Goal: Find specific page/section: Find specific page/section

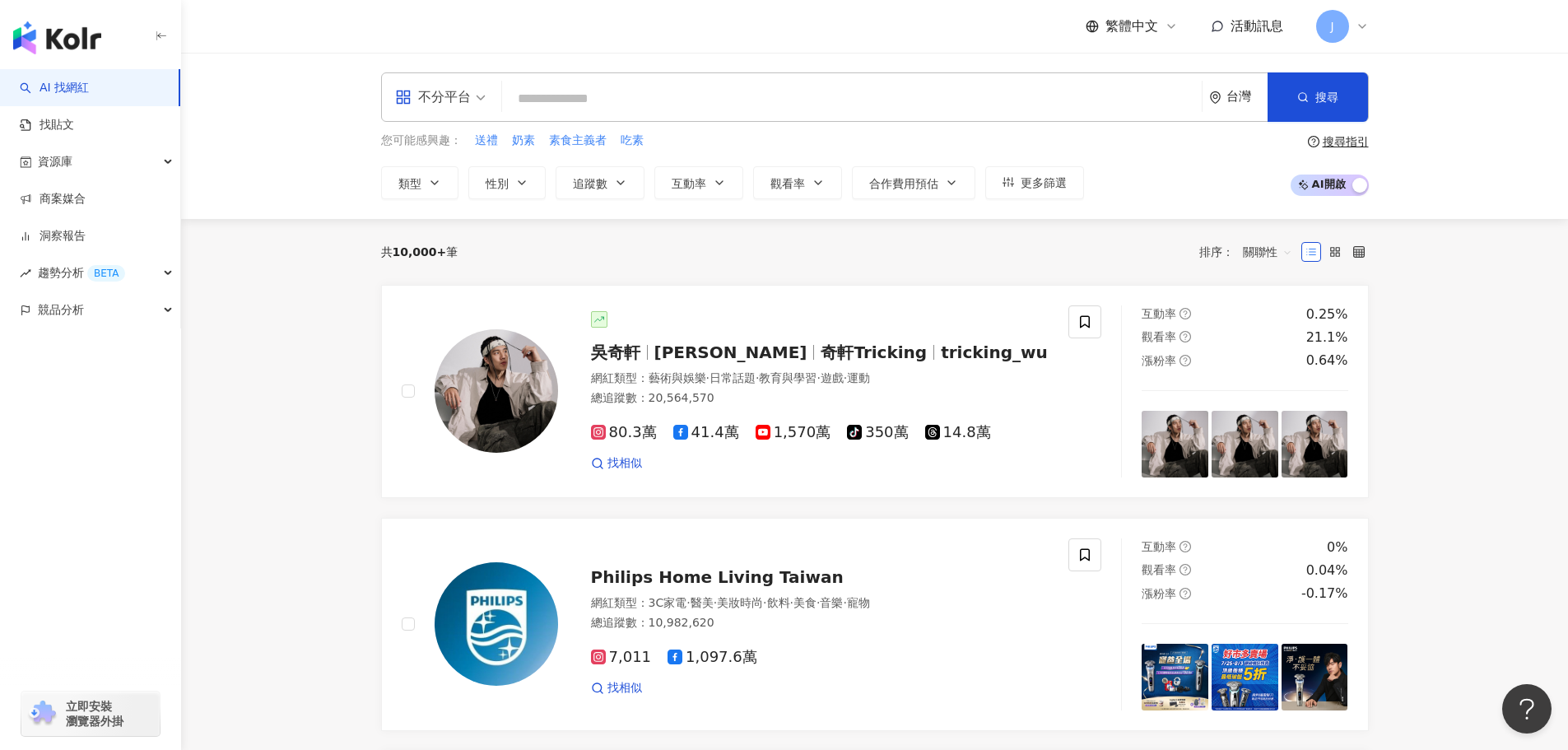
click at [546, 99] on input "search" at bounding box center [852, 99] width 687 height 31
type input "****"
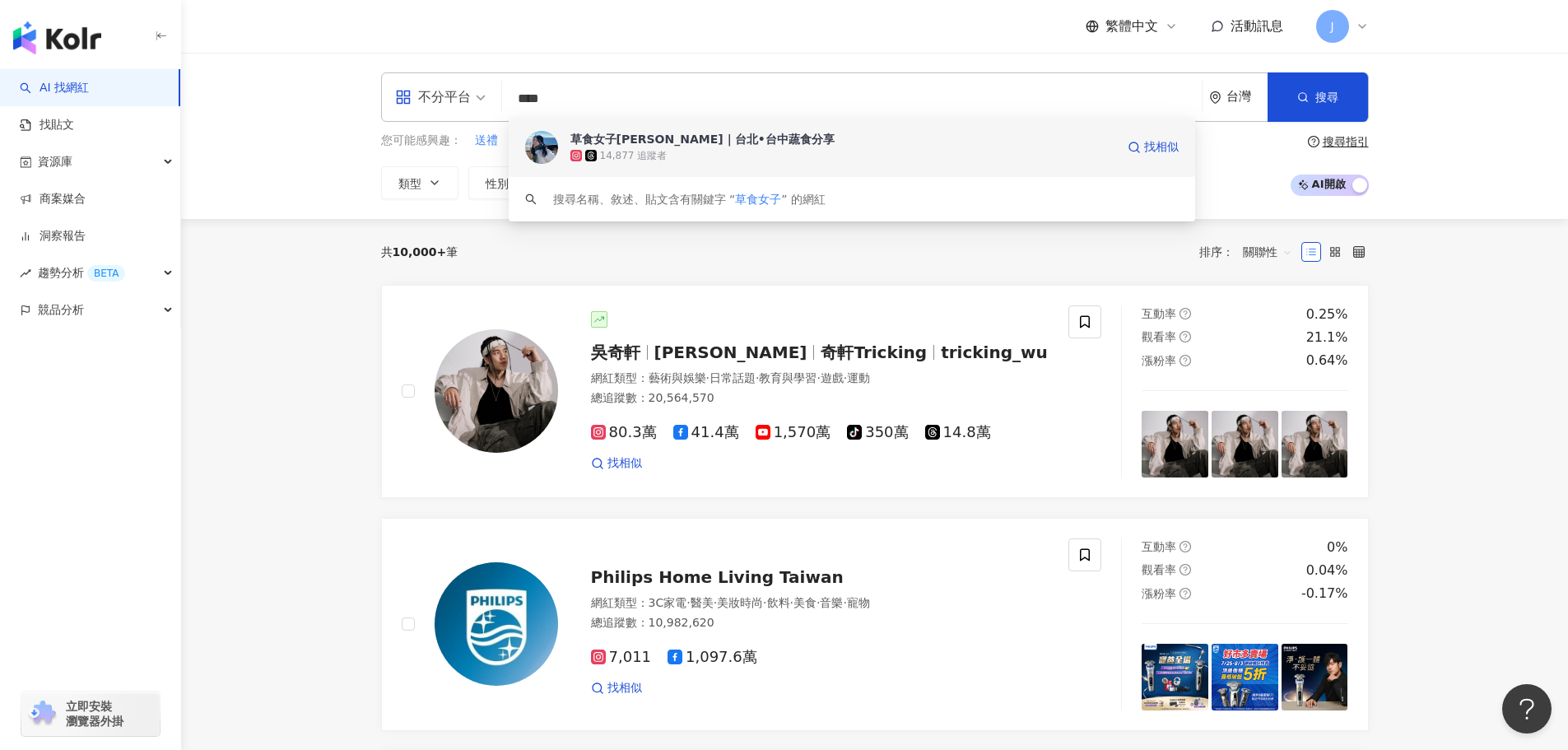
click at [611, 143] on div "草食女子[PERSON_NAME]｜台北•台中蔬食分享" at bounding box center [702, 139] width 264 height 17
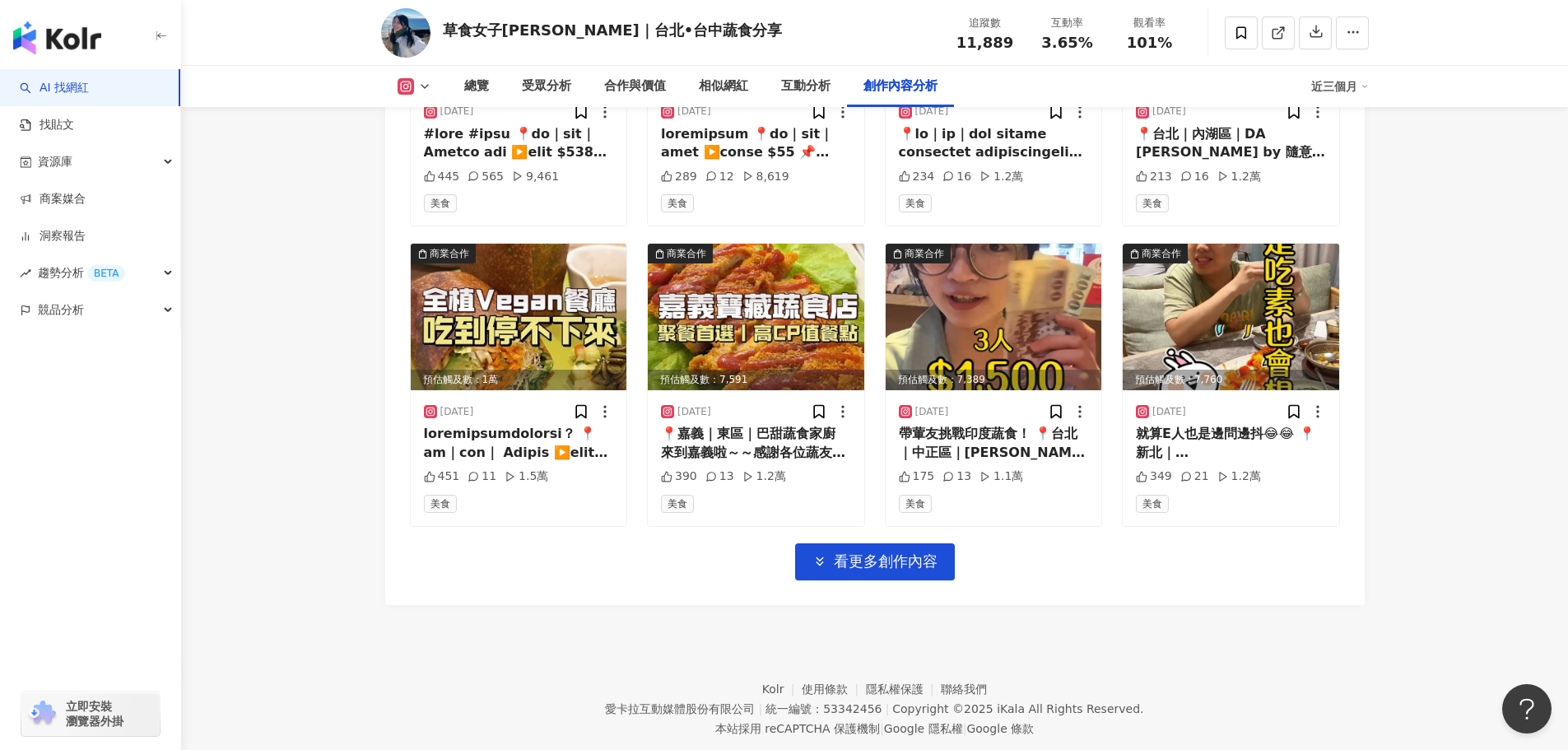
scroll to position [5649, 0]
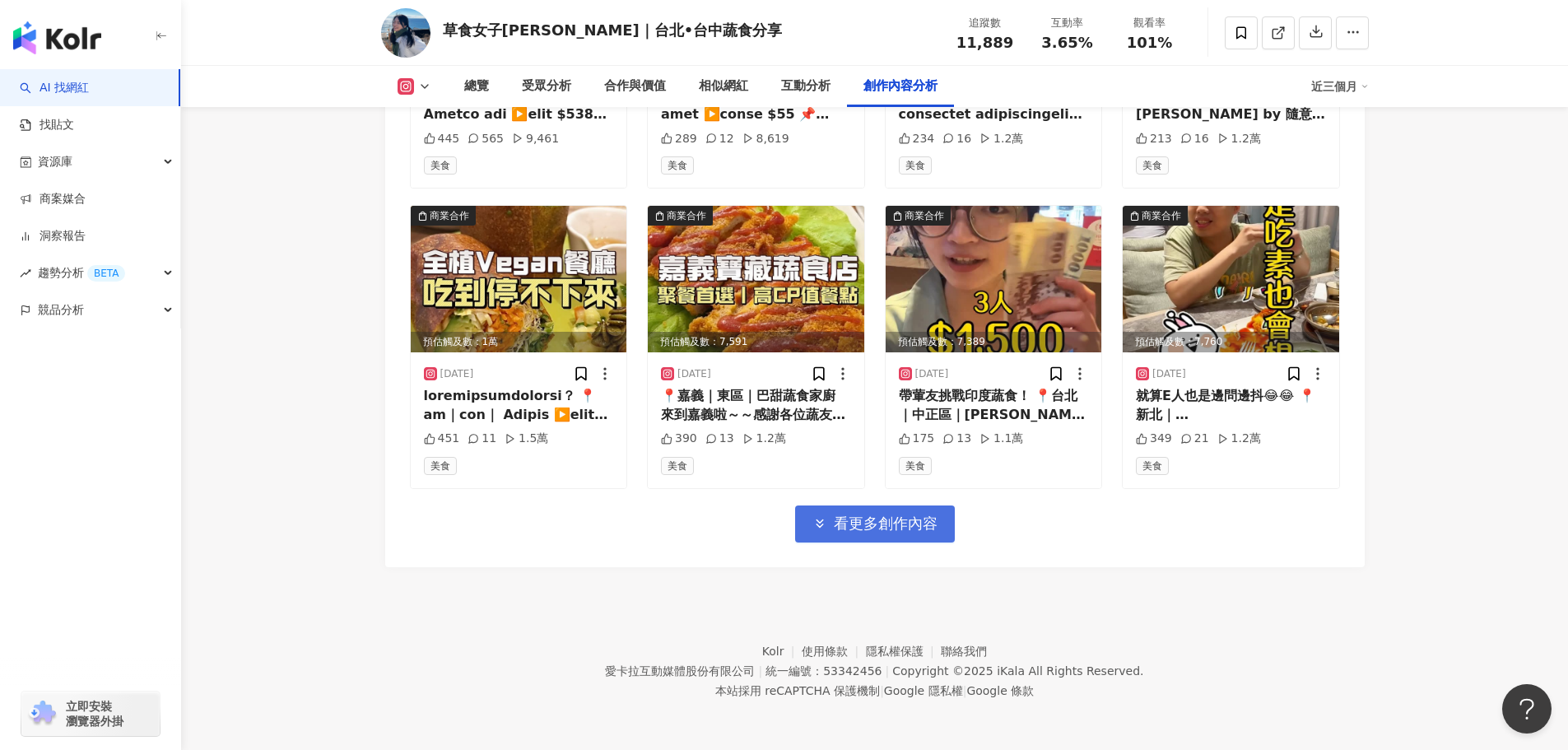
click at [835, 526] on span "看更多創作內容" at bounding box center [885, 524] width 104 height 18
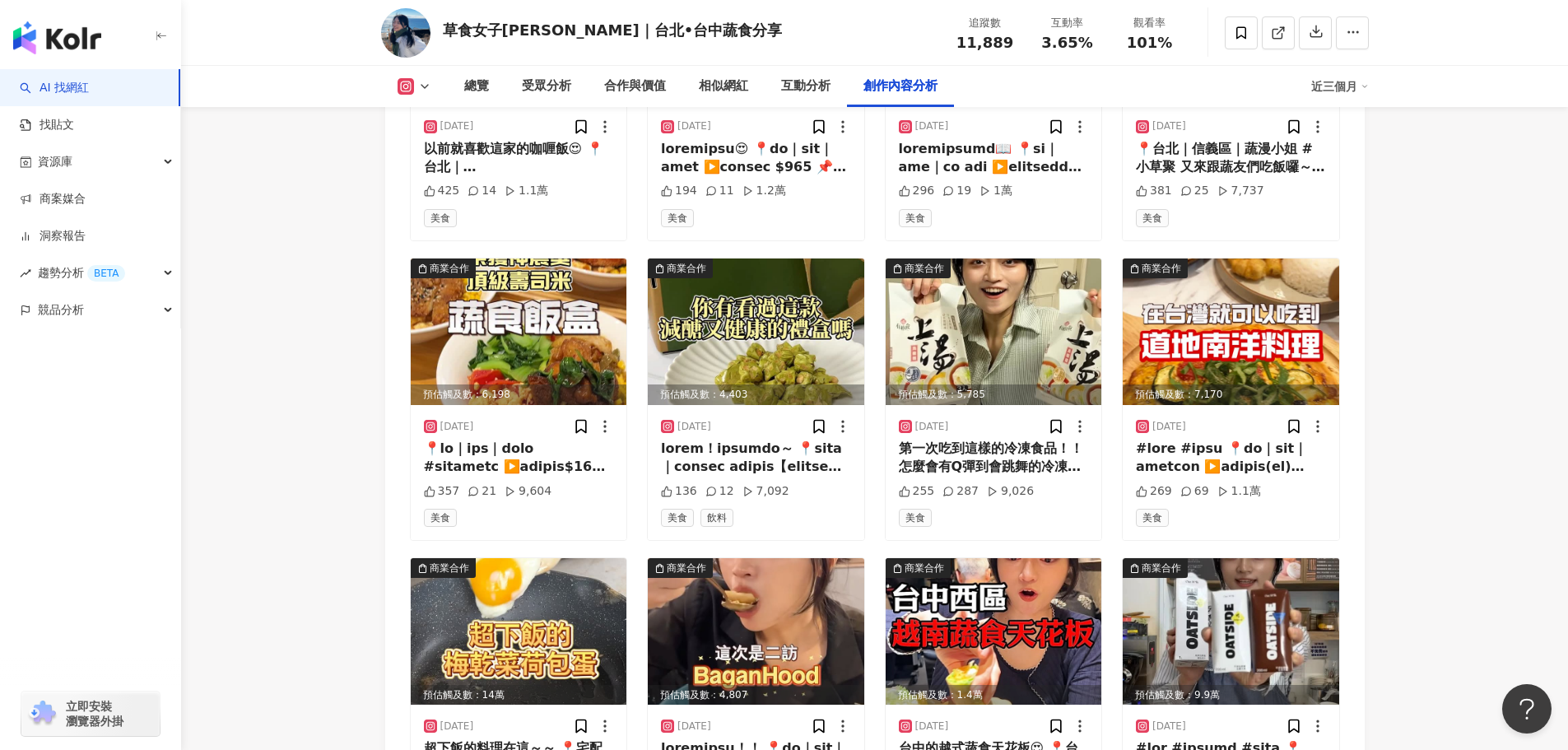
scroll to position [6187, 0]
